Goal: Check status: Check status

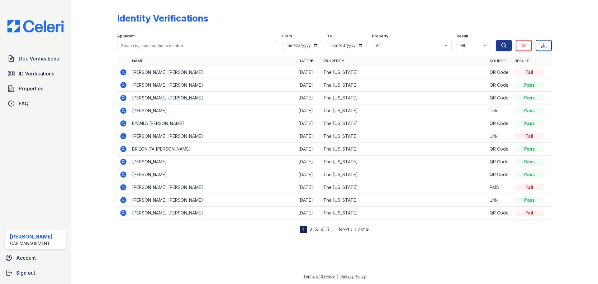
click at [122, 83] on icon at bounding box center [123, 85] width 6 height 6
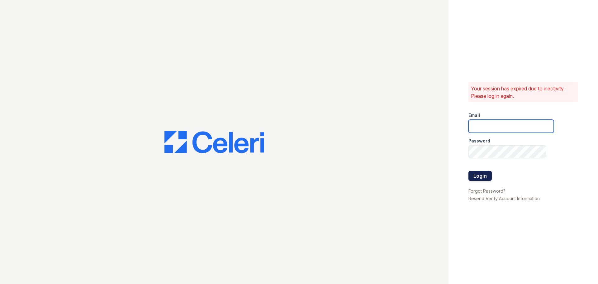
type input "[EMAIL_ADDRESS][DOMAIN_NAME]"
click at [479, 175] on button "Login" at bounding box center [479, 176] width 23 height 10
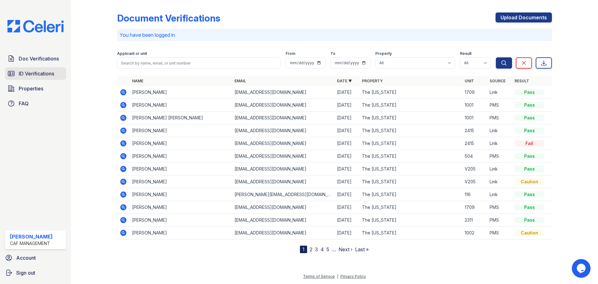
click at [48, 73] on span "ID Verifications" at bounding box center [37, 73] width 36 height 7
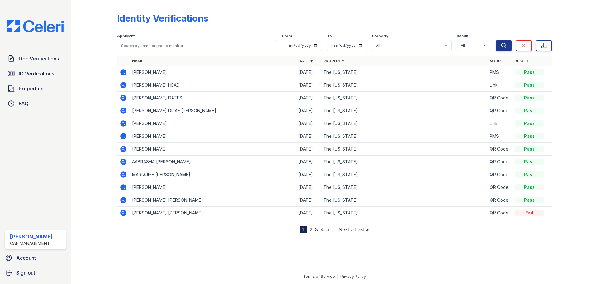
click at [123, 72] on icon at bounding box center [123, 72] width 2 height 2
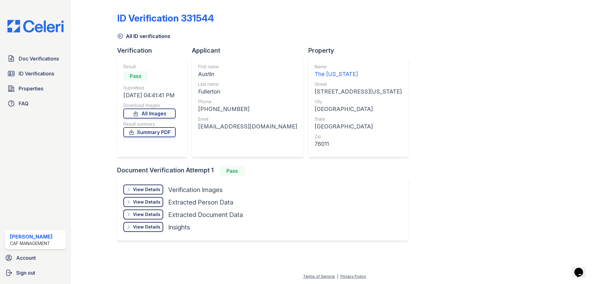
click at [145, 188] on div "View Details" at bounding box center [146, 189] width 27 height 6
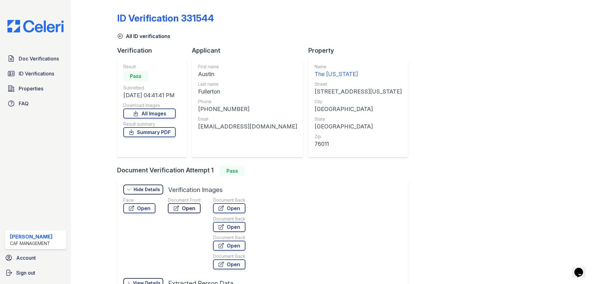
click at [179, 206] on link "Open" at bounding box center [184, 208] width 33 height 10
click at [147, 208] on link "Open" at bounding box center [139, 208] width 32 height 10
drag, startPoint x: 31, startPoint y: 74, endPoint x: 36, endPoint y: 71, distance: 4.6
click at [32, 74] on span "ID Verifications" at bounding box center [37, 73] width 36 height 7
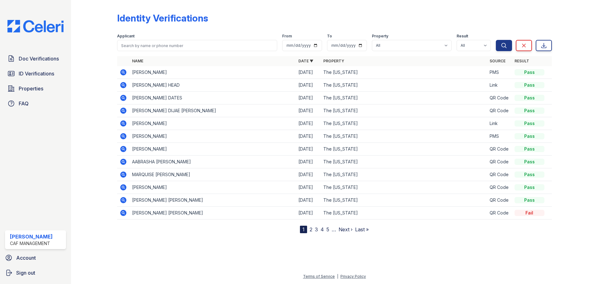
click at [42, 58] on span "Doc Verifications" at bounding box center [39, 58] width 40 height 7
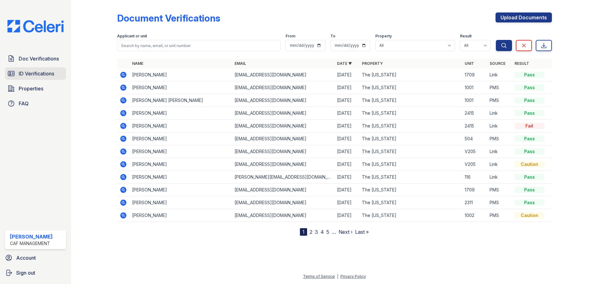
click at [38, 72] on span "ID Verifications" at bounding box center [37, 73] width 36 height 7
